Goal: Transaction & Acquisition: Purchase product/service

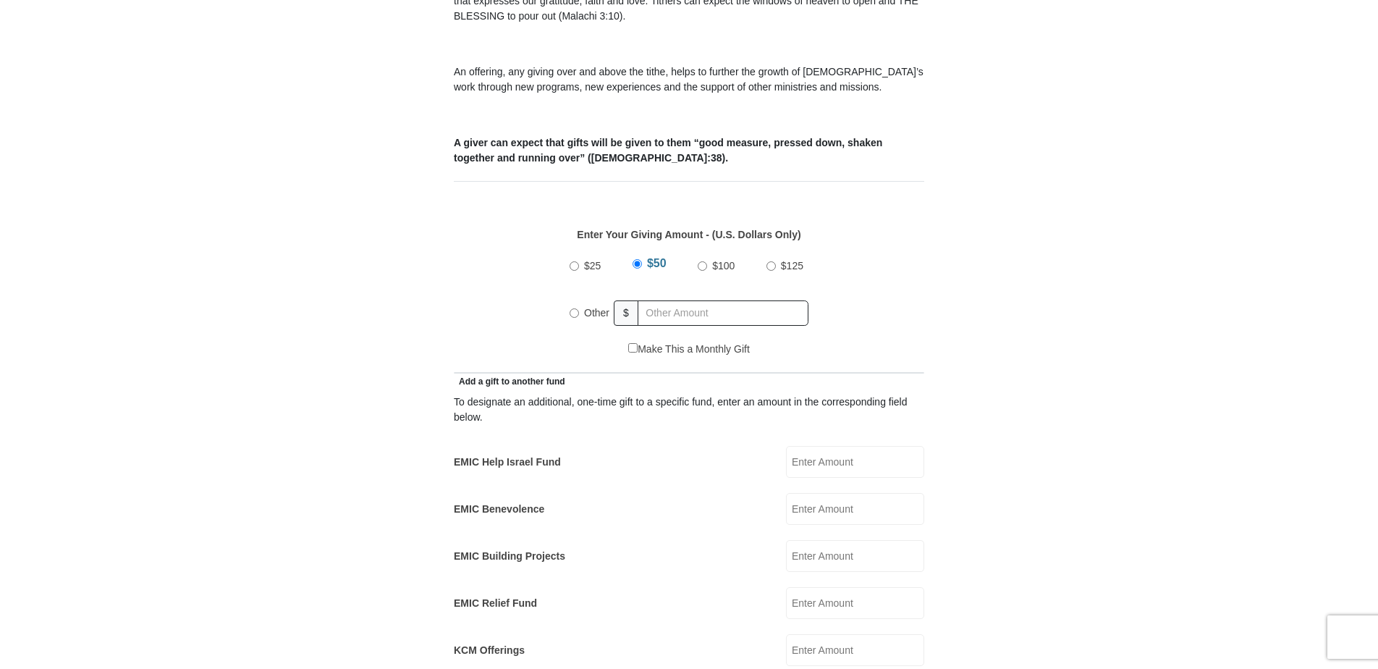
scroll to position [579, 0]
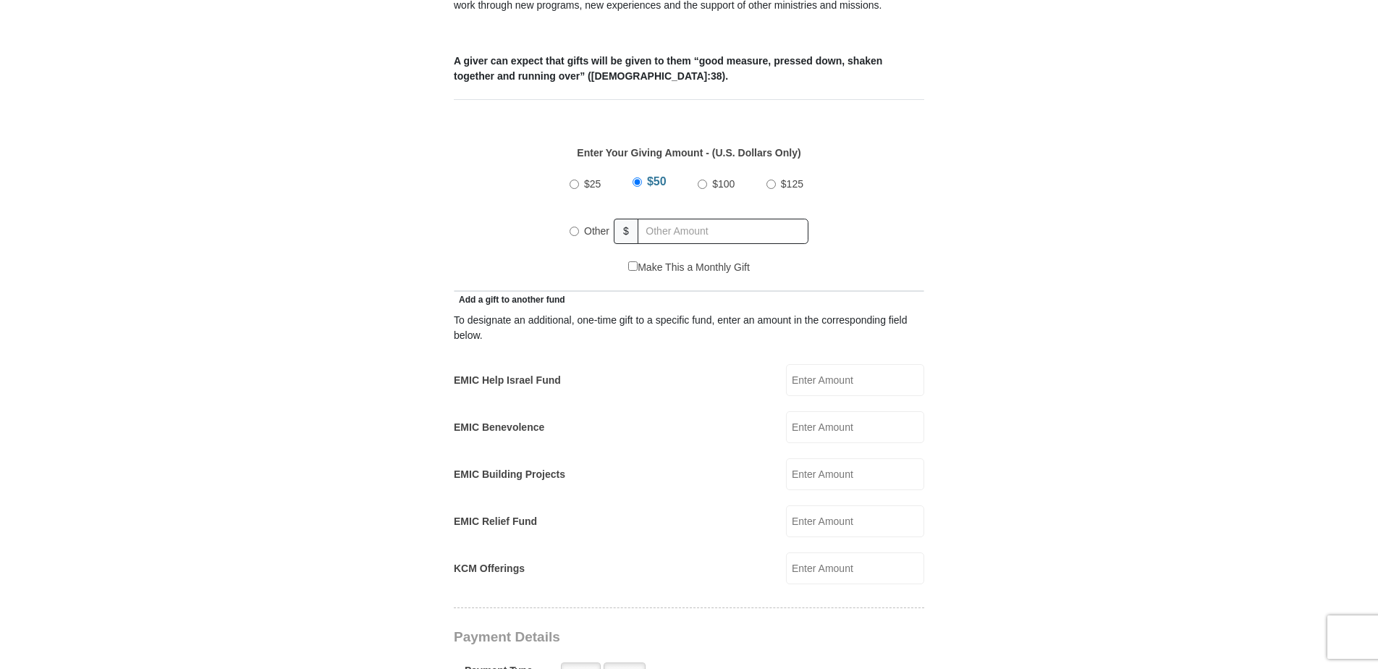
click at [700, 179] on input "$100" at bounding box center [701, 183] width 9 height 9
radio input "true"
click at [834, 553] on input "KCM Offerings" at bounding box center [855, 568] width 138 height 32
type input "50.00"
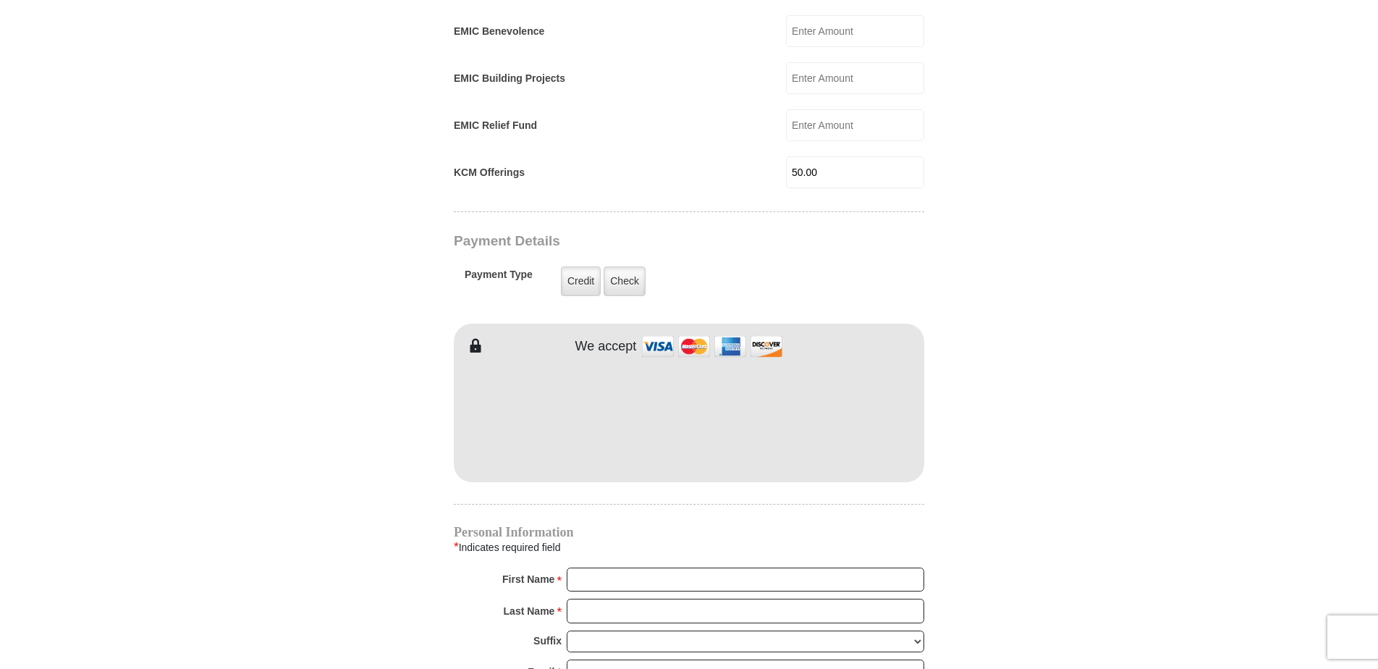
scroll to position [999, 0]
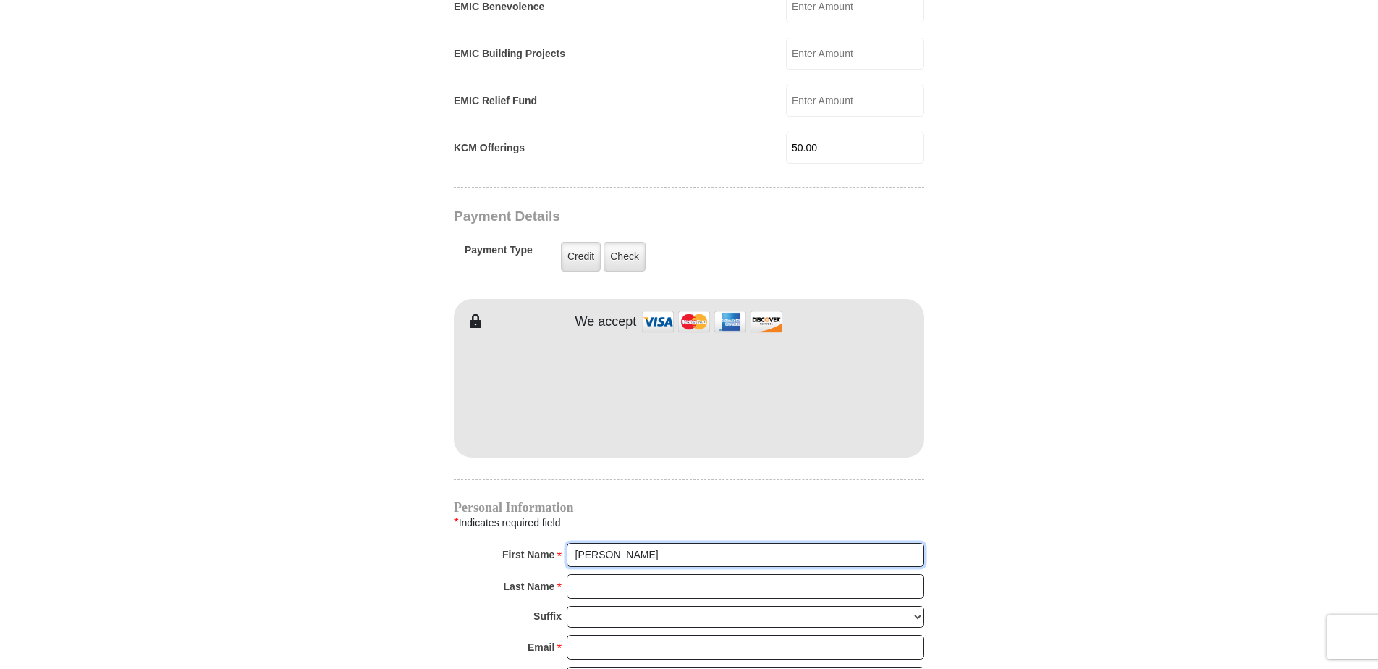
type input "[PERSON_NAME]"
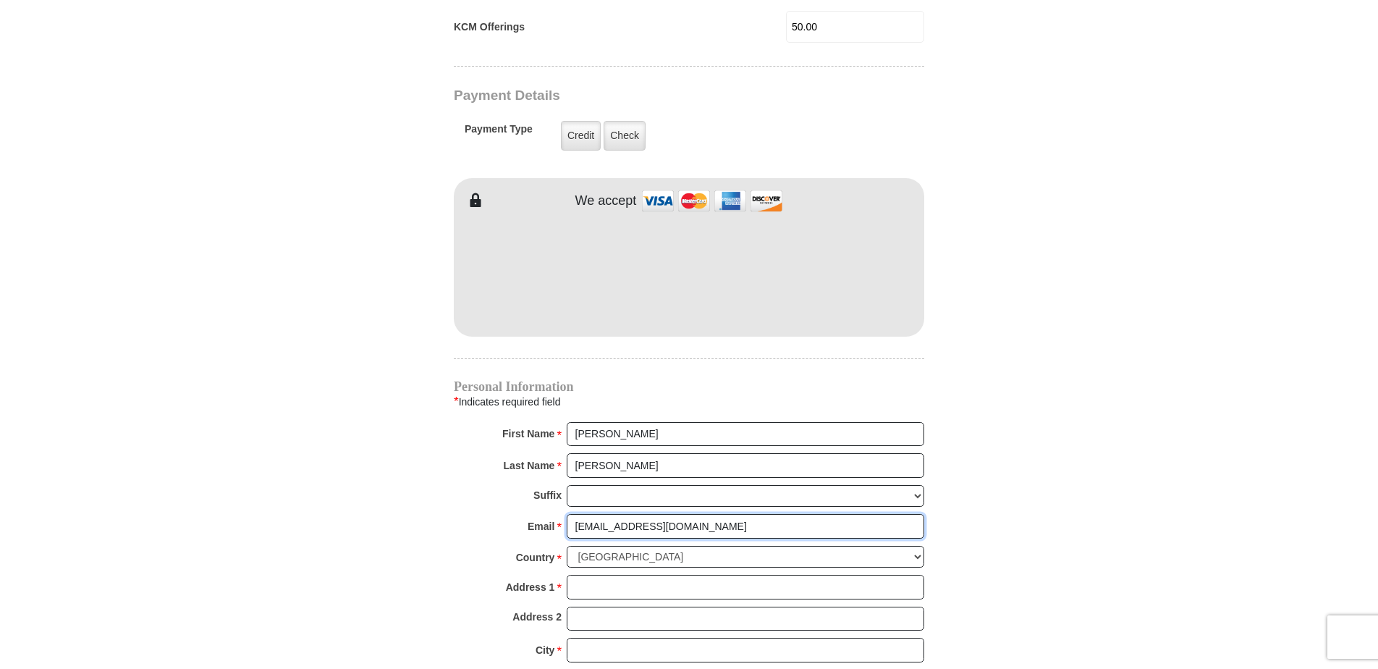
scroll to position [1144, 0]
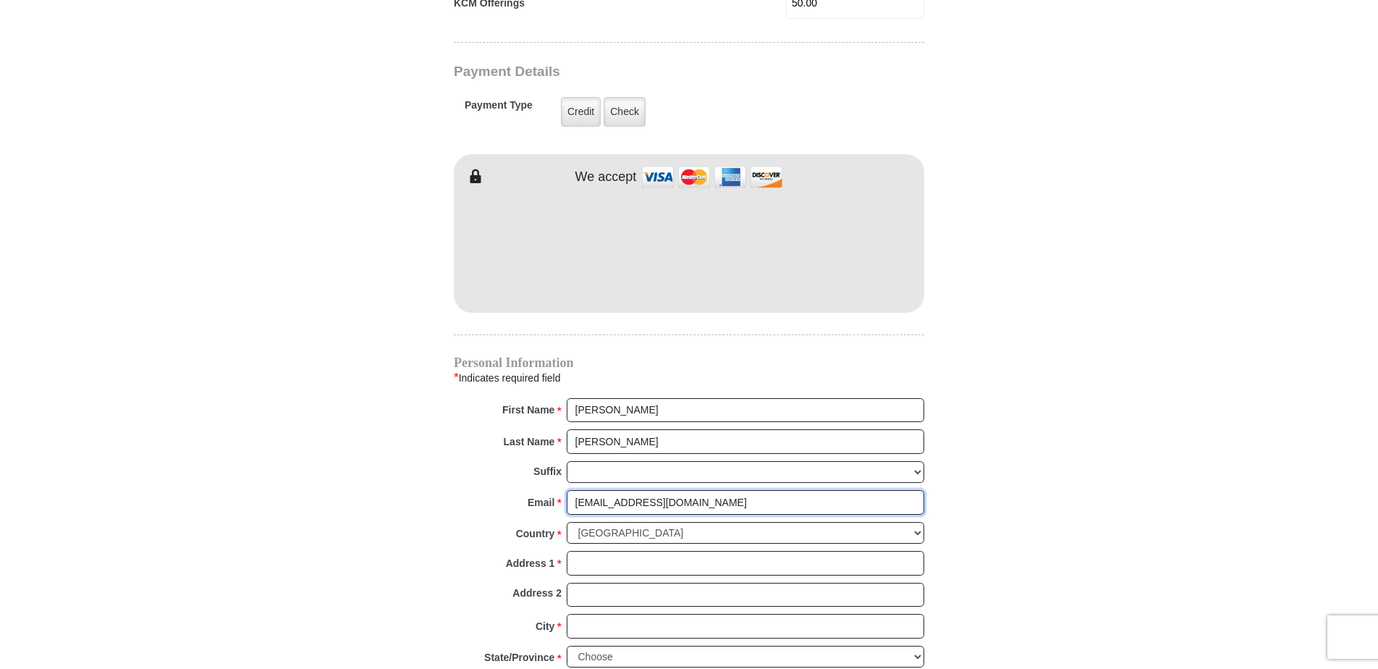
type input "[EMAIL_ADDRESS][DOMAIN_NAME]"
click at [635, 553] on input "Address 1 *" at bounding box center [745, 563] width 357 height 25
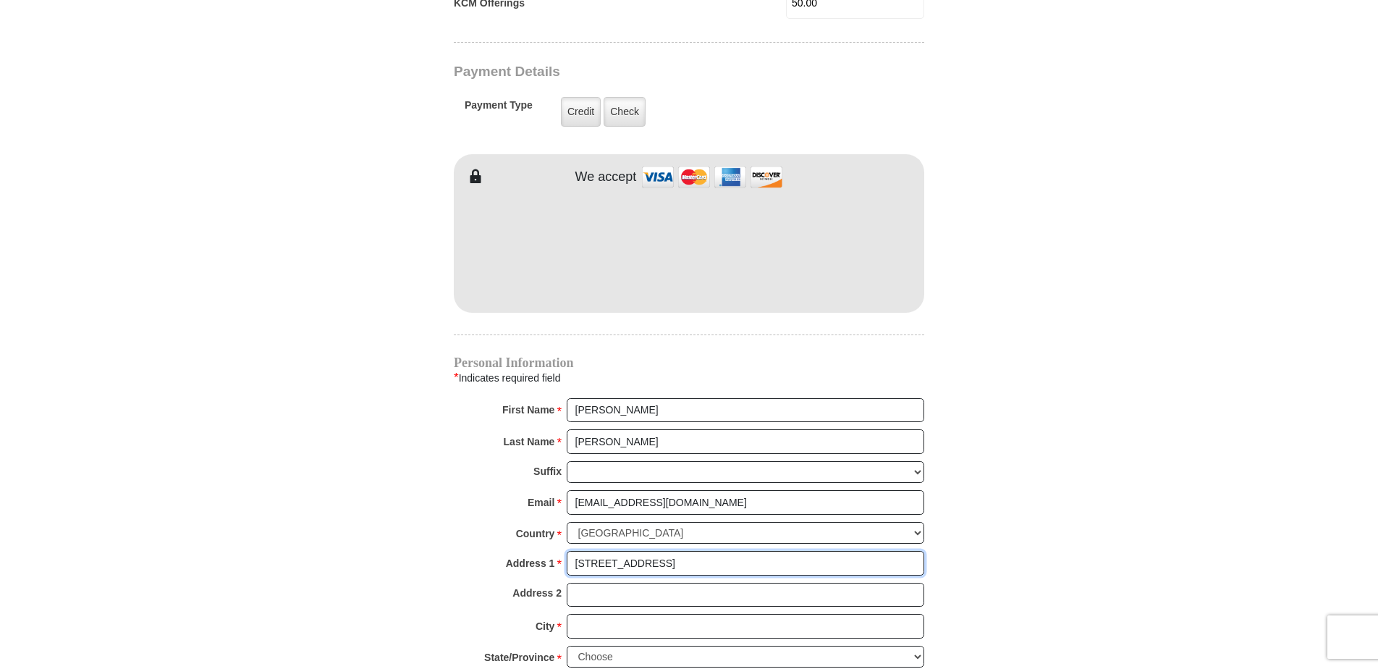
type input "[STREET_ADDRESS]"
type input "[GEOGRAPHIC_DATA]"
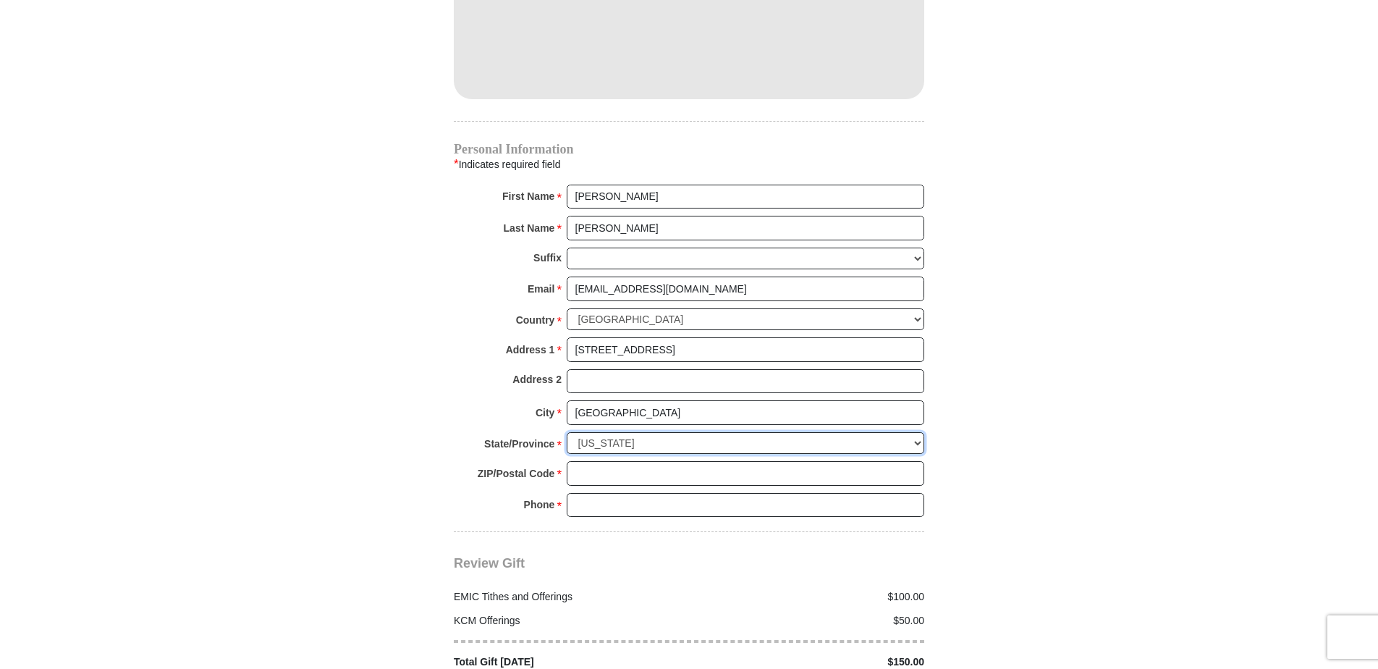
scroll to position [1361, 0]
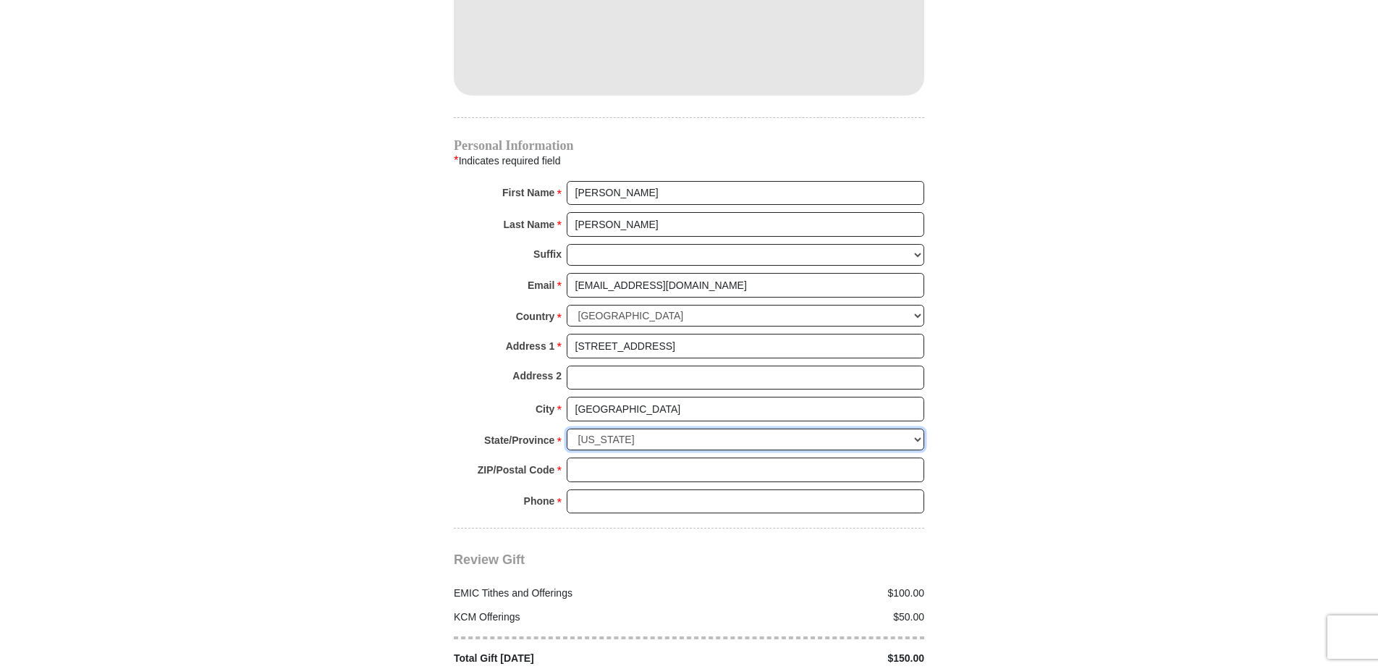
click at [653, 428] on select "Choose [US_STATE] [US_STATE] [US_STATE] [US_STATE] [US_STATE] Armed Forces Amer…" at bounding box center [745, 439] width 357 height 22
select select "MO"
click at [567, 428] on select "Choose [US_STATE] [US_STATE] [US_STATE] [US_STATE] [US_STATE] Armed Forces Amer…" at bounding box center [745, 439] width 357 height 22
click at [623, 462] on input "ZIP/Postal Code *" at bounding box center [745, 469] width 357 height 25
type input "65109"
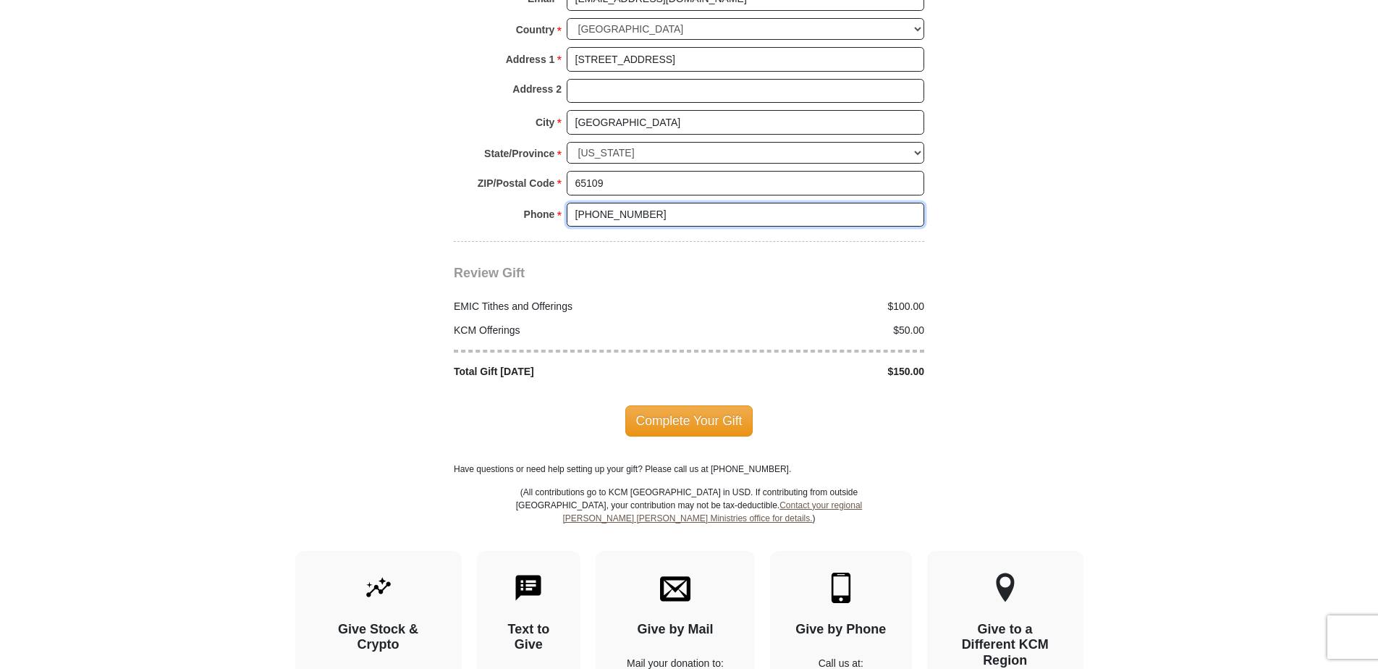
scroll to position [1650, 0]
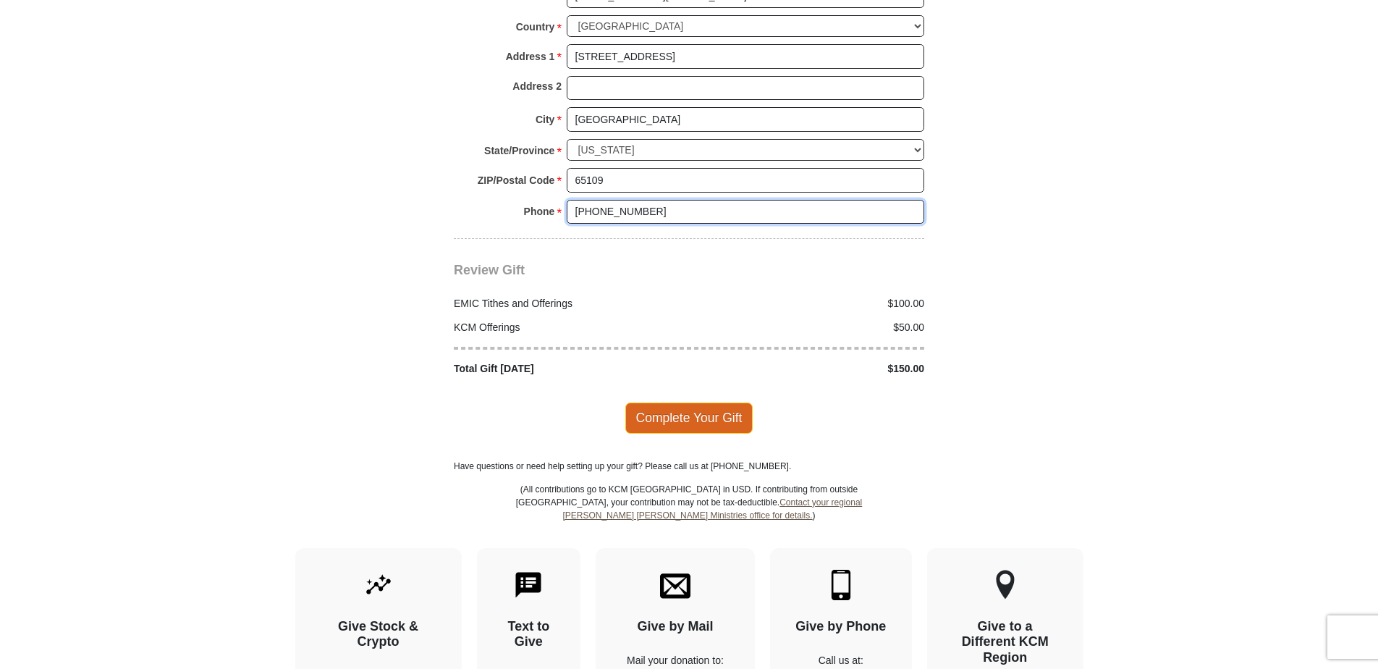
type input "[PHONE_NUMBER]"
click at [690, 402] on span "Complete Your Gift" at bounding box center [689, 417] width 128 height 30
